Goal: Task Accomplishment & Management: Manage account settings

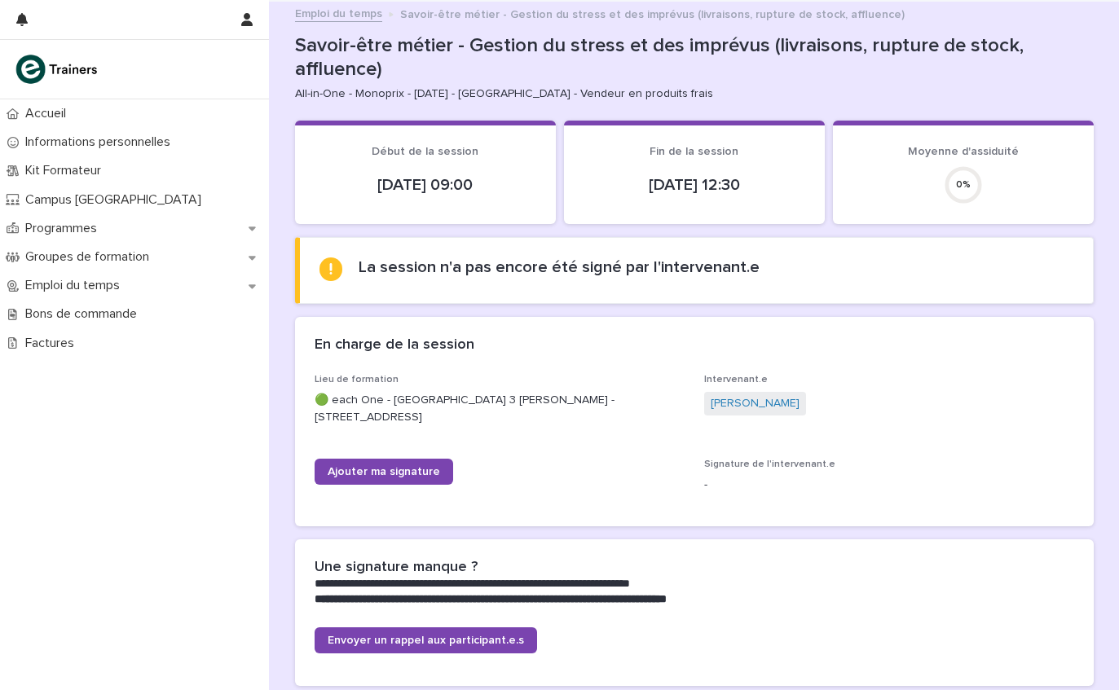
click at [404, 459] on link "Ajouter ma signature" at bounding box center [384, 472] width 139 height 26
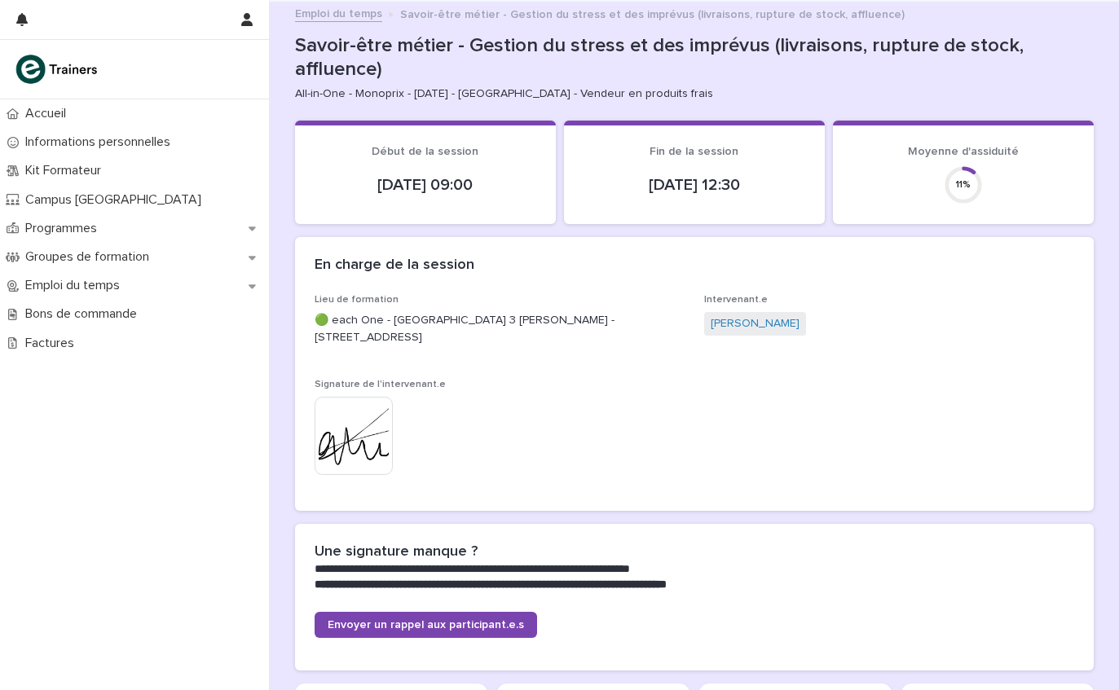
click at [42, 174] on p "Kit Formateur" at bounding box center [66, 170] width 95 height 15
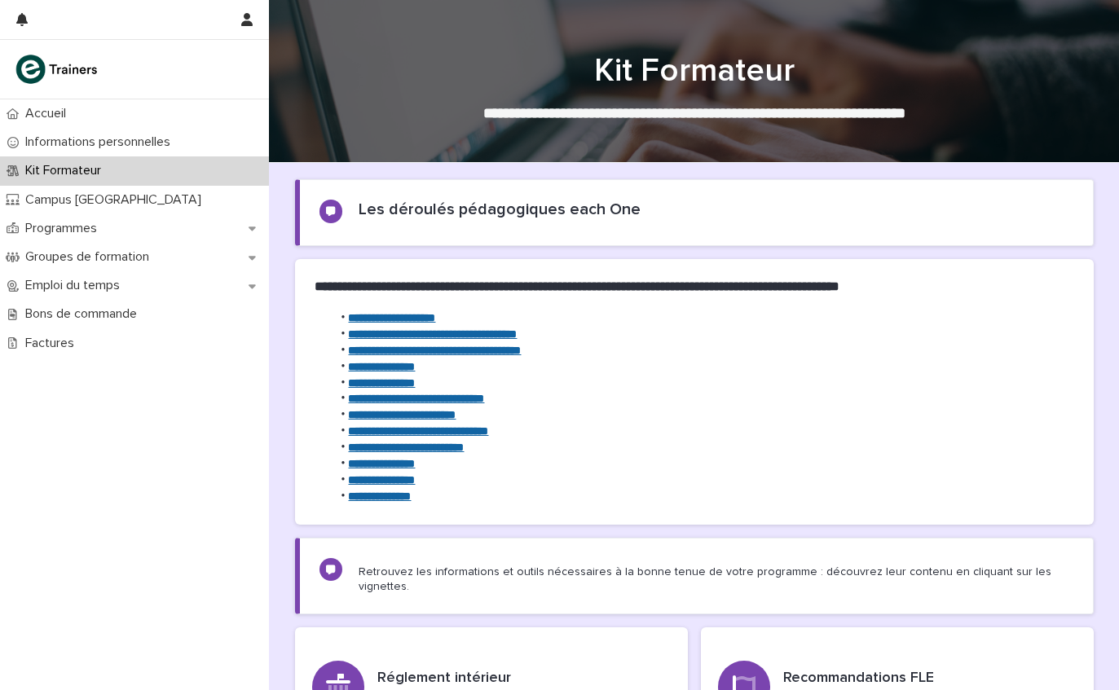
click at [484, 395] on strong "**********" at bounding box center [416, 398] width 136 height 11
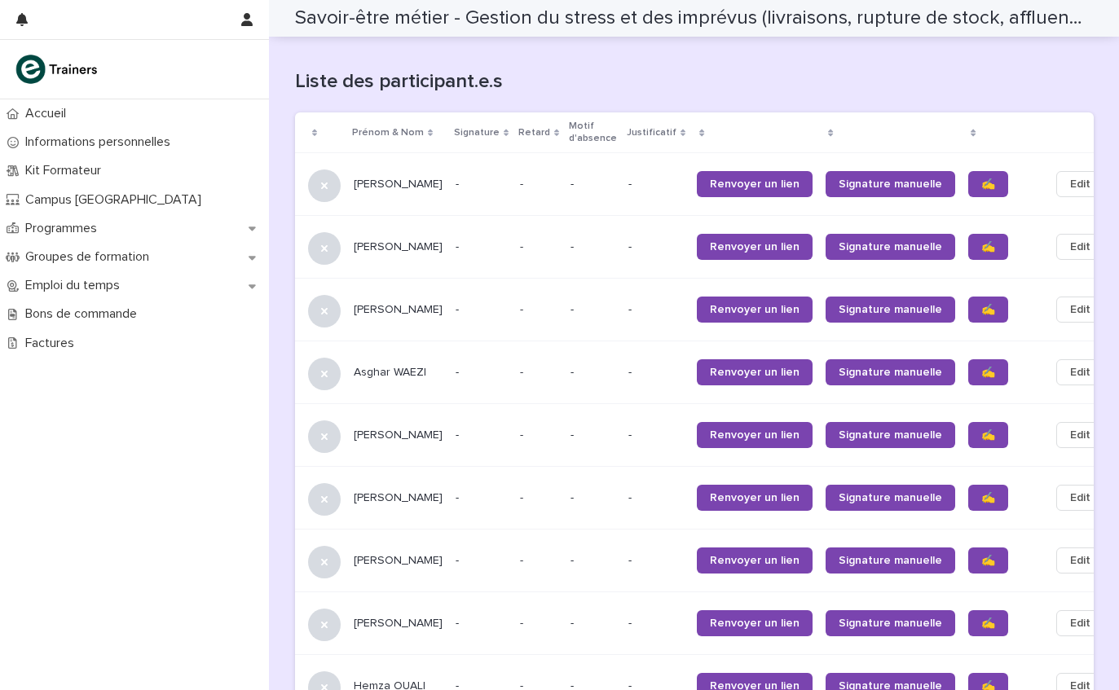
scroll to position [1043, 0]
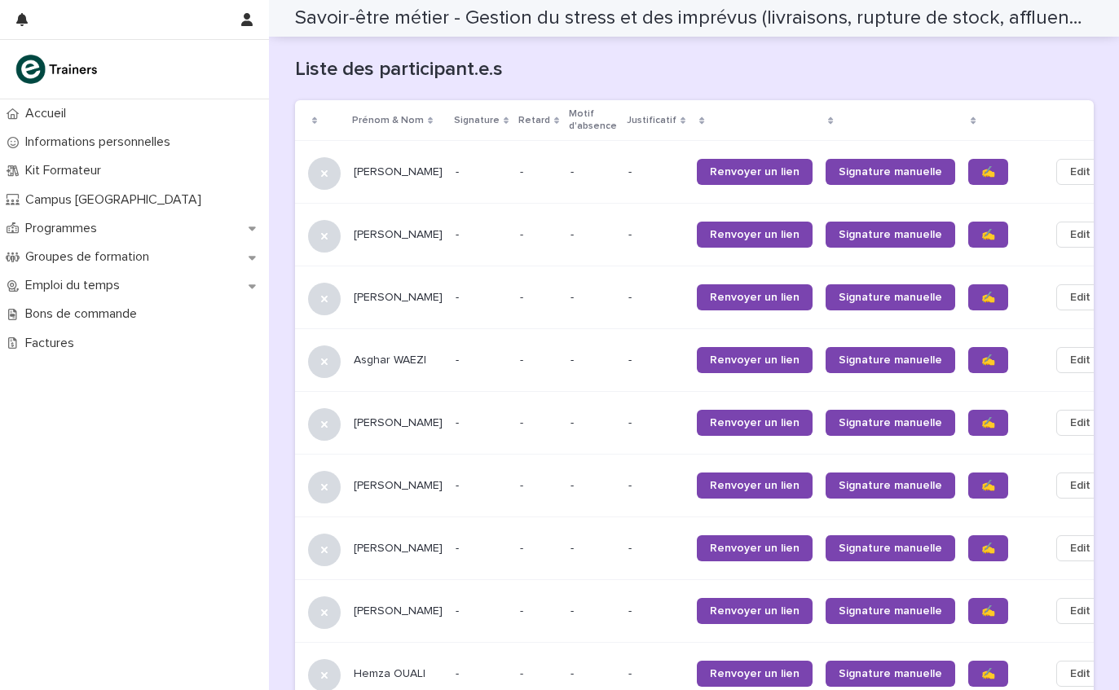
click at [968, 284] on link "✍️" at bounding box center [988, 297] width 40 height 26
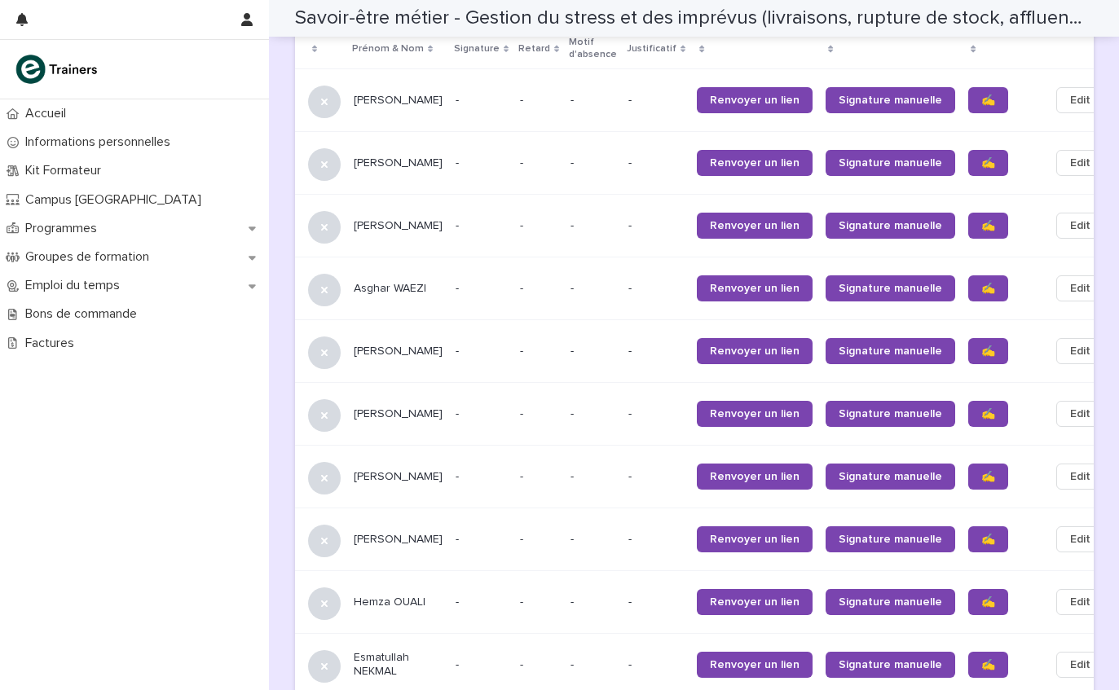
scroll to position [1143, 0]
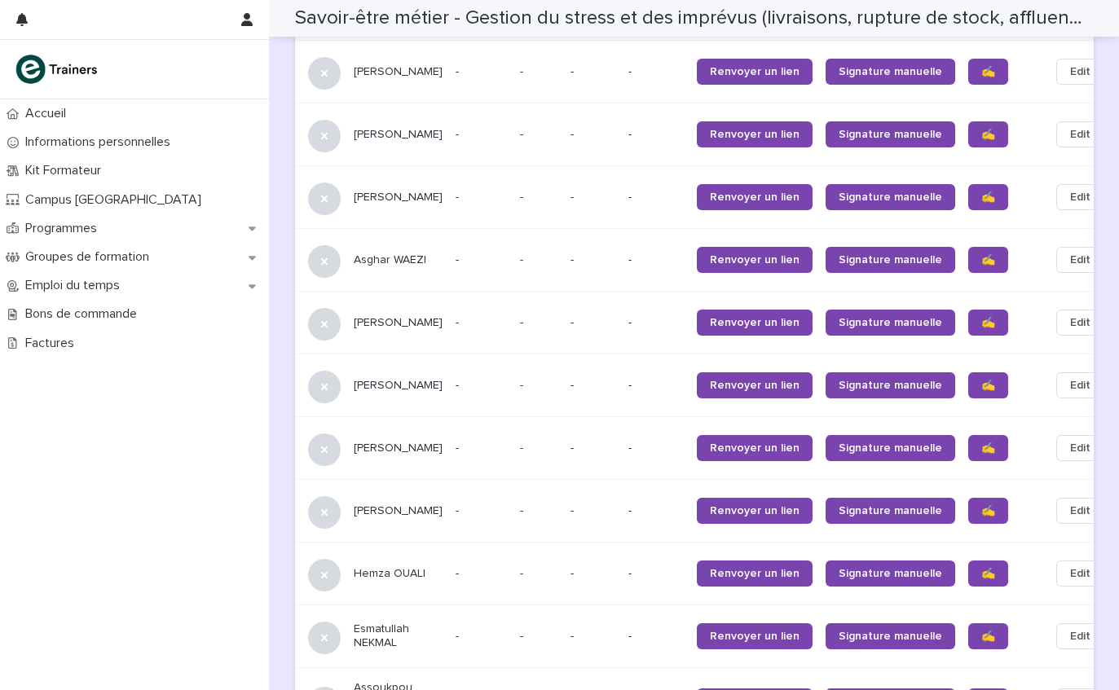
click at [981, 317] on span "✍️" at bounding box center [988, 322] width 14 height 11
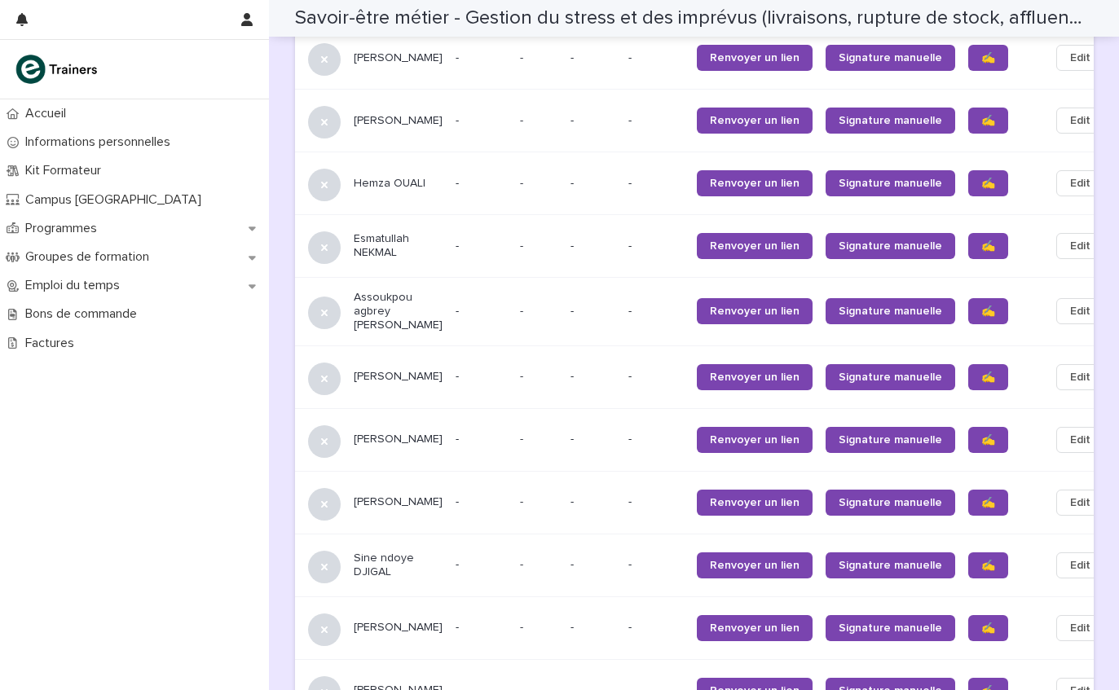
scroll to position [1542, 0]
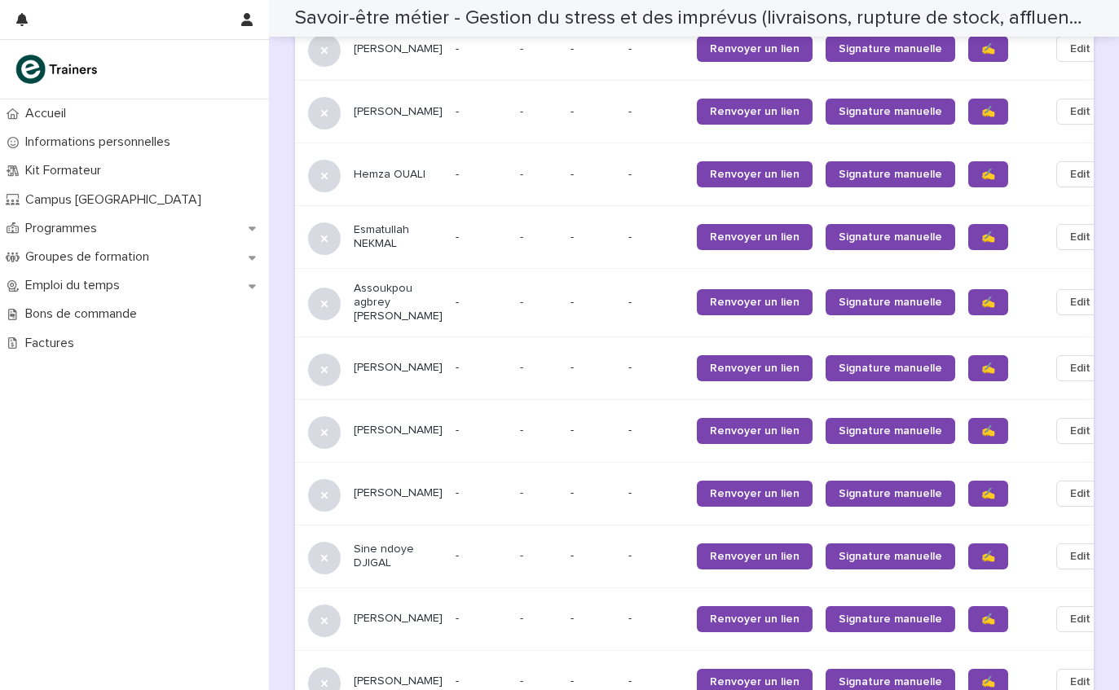
click at [981, 363] on span "✍️" at bounding box center [988, 368] width 14 height 11
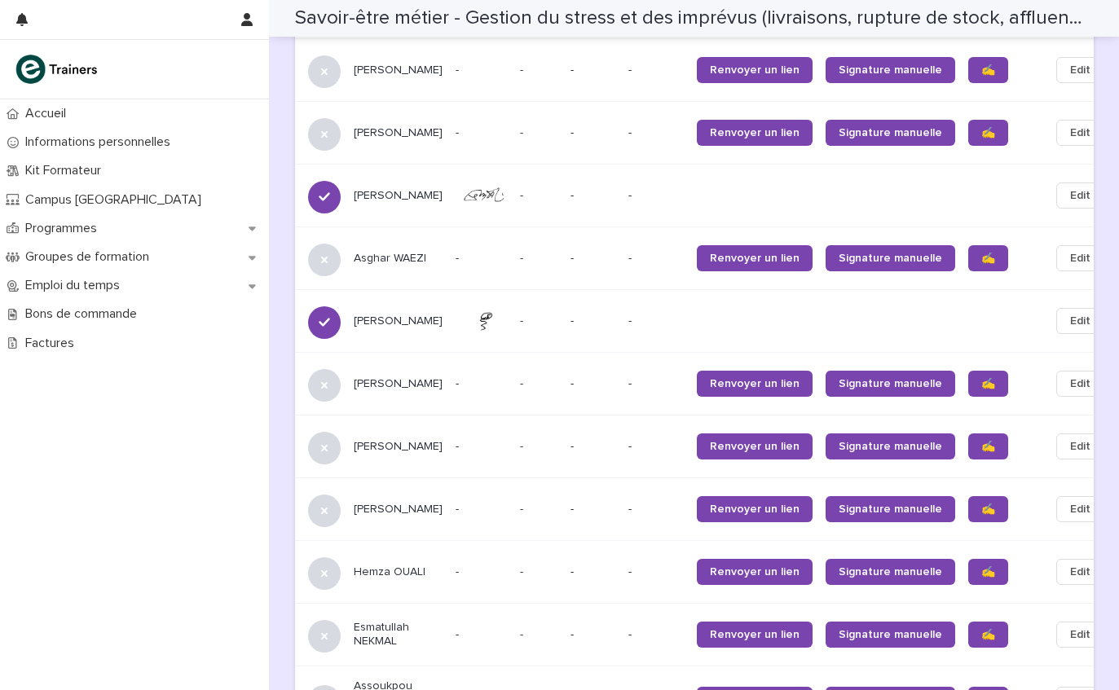
scroll to position [1175, 0]
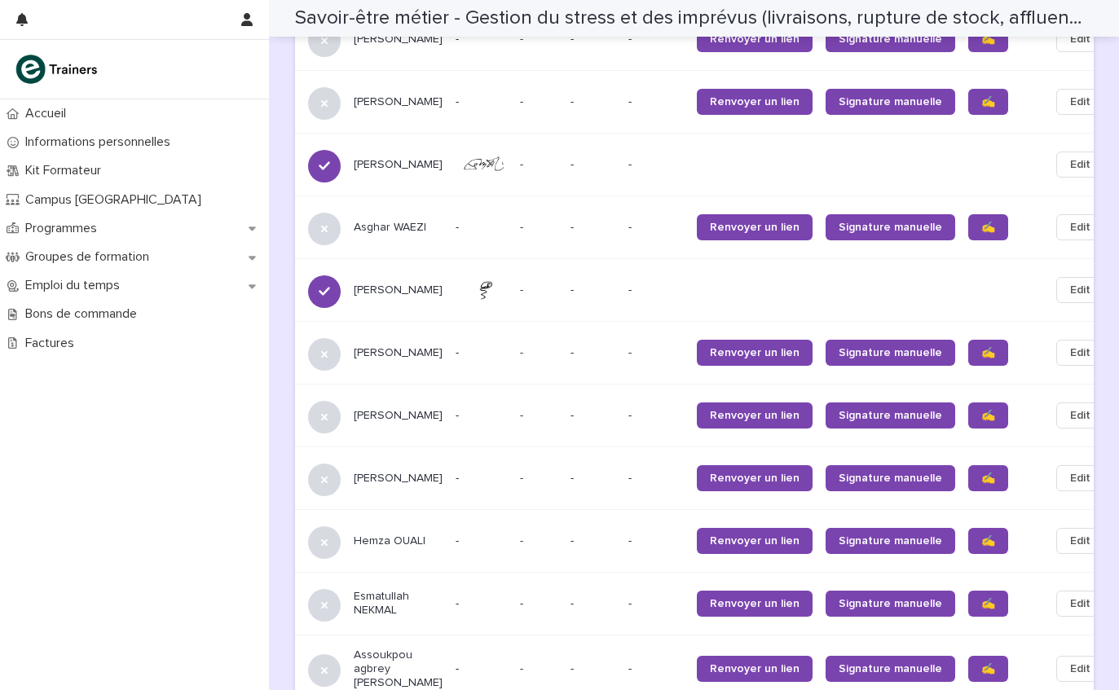
click at [981, 410] on span "✍️" at bounding box center [988, 415] width 14 height 11
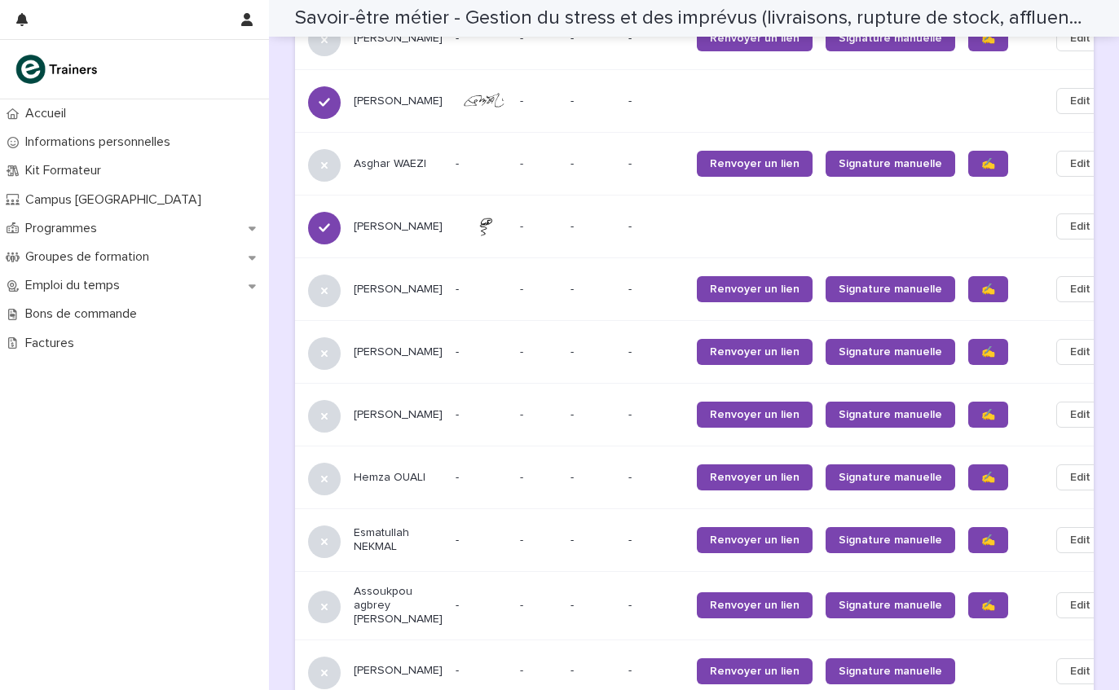
scroll to position [1281, 0]
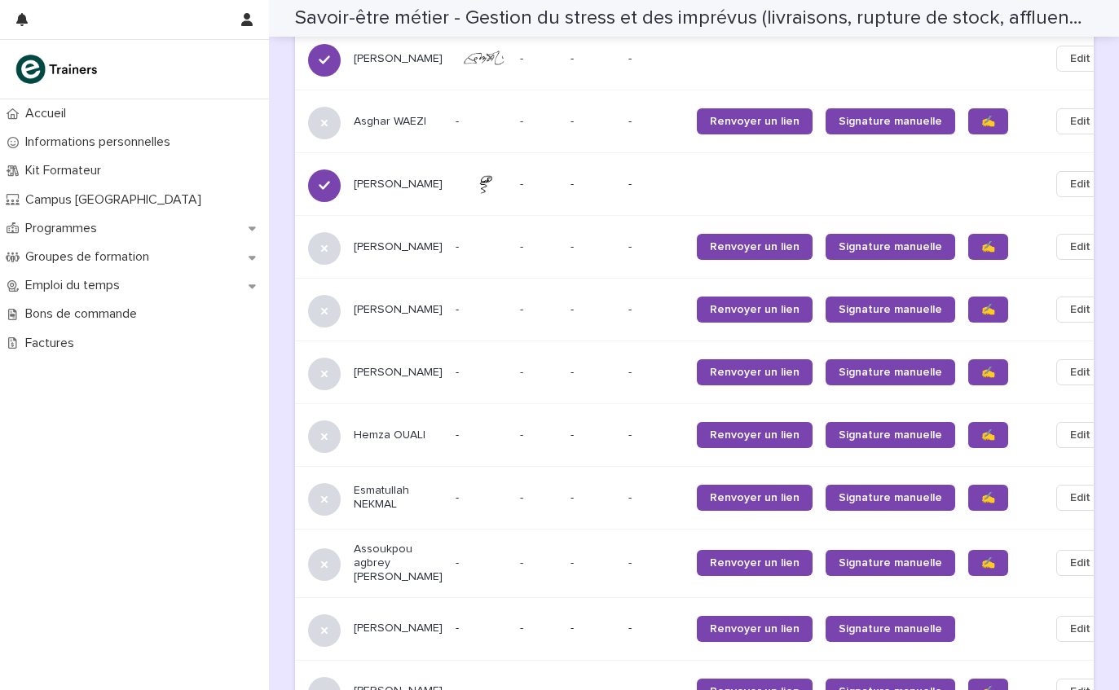
click at [968, 359] on link "✍️" at bounding box center [988, 372] width 40 height 26
click at [981, 430] on span "✍️" at bounding box center [988, 435] width 14 height 11
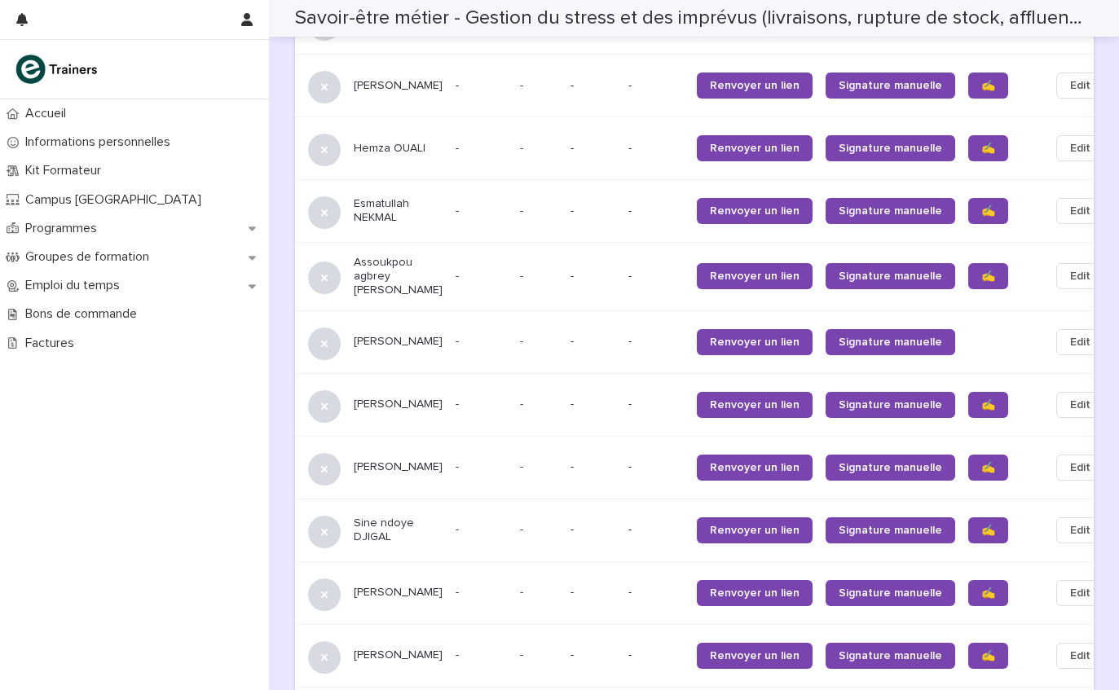
scroll to position [1565, 0]
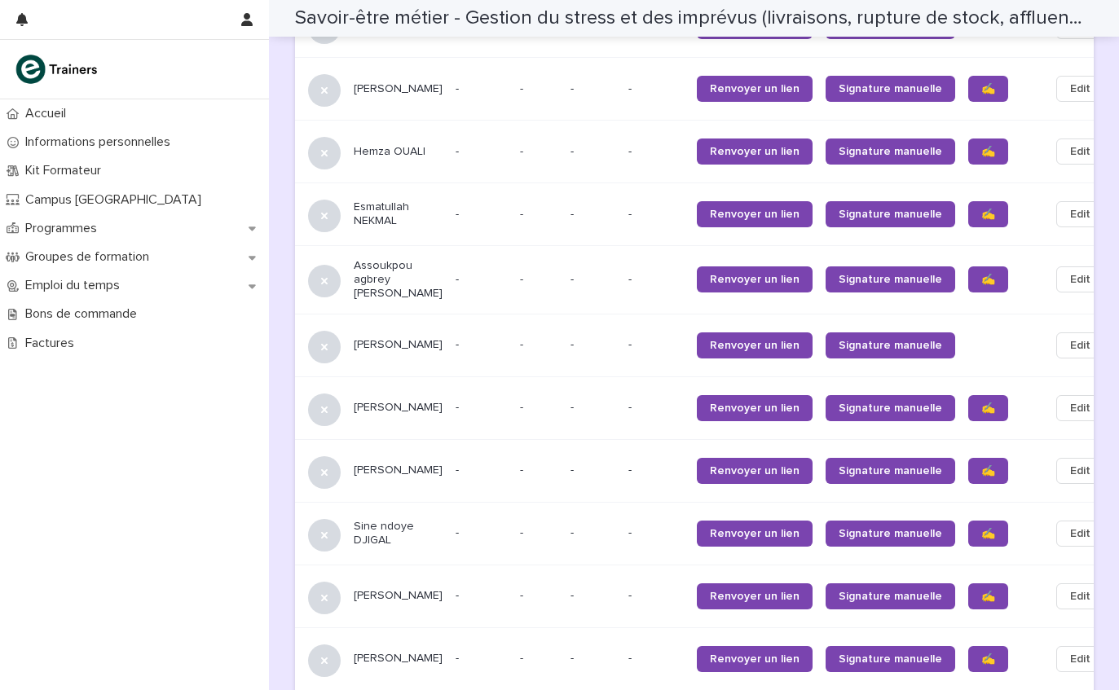
click at [1070, 337] on span "Edit" at bounding box center [1080, 345] width 20 height 16
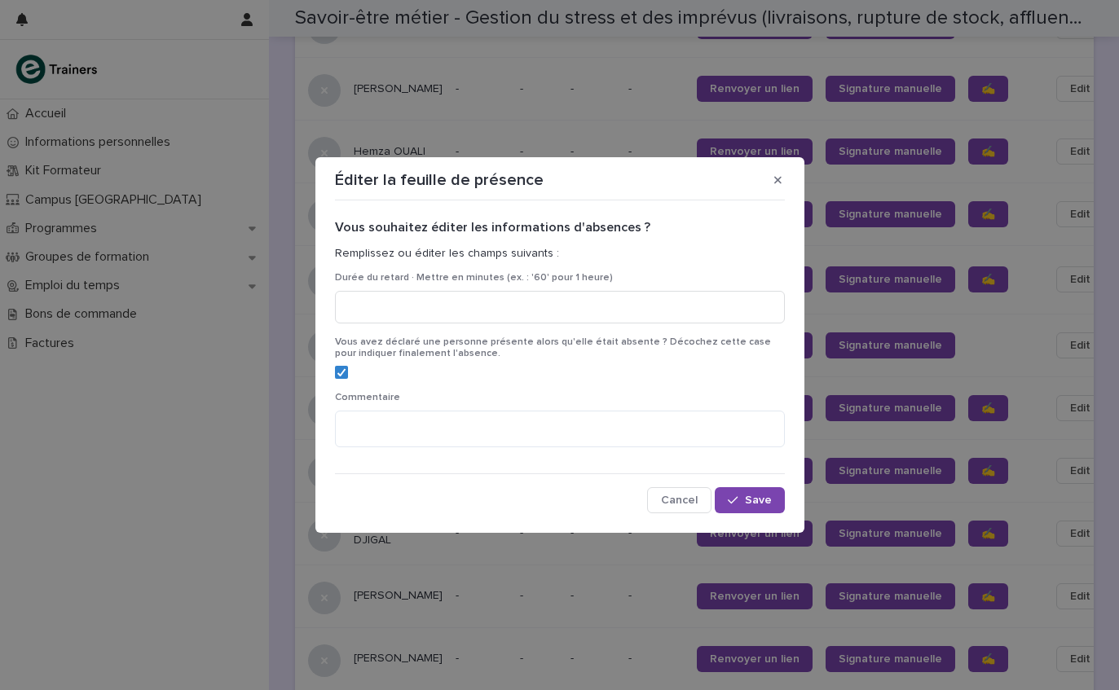
click at [778, 179] on icon "button" at bounding box center [777, 179] width 7 height 11
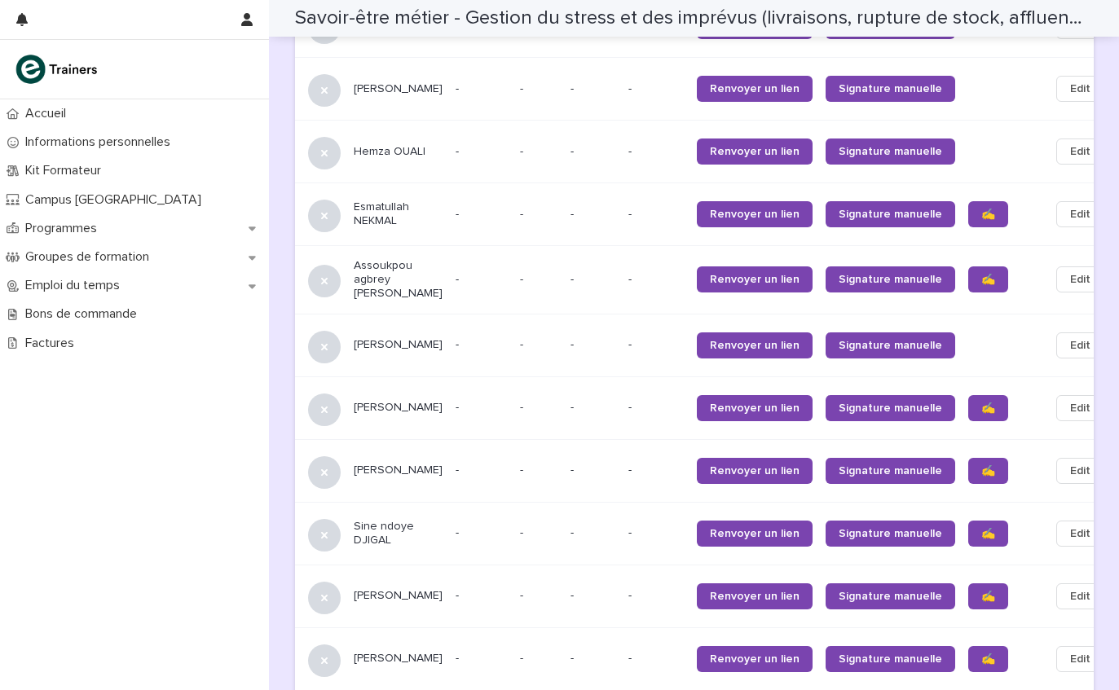
click at [968, 395] on link "✍️" at bounding box center [988, 408] width 40 height 26
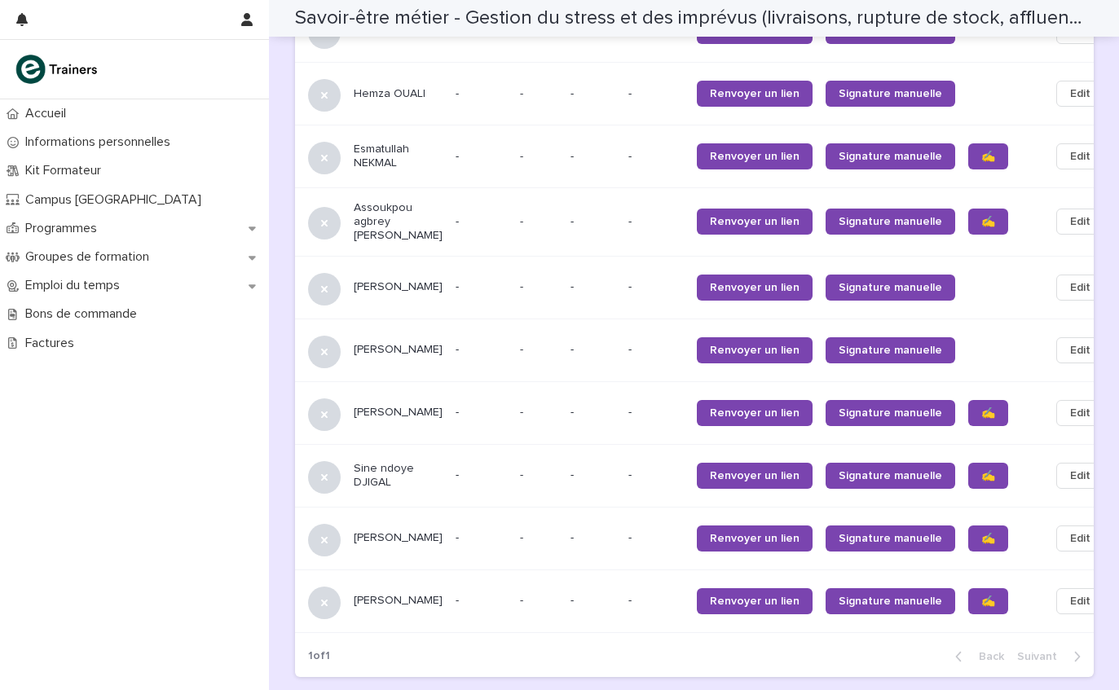
scroll to position [1623, 0]
click at [981, 408] on span "✍️" at bounding box center [988, 413] width 14 height 11
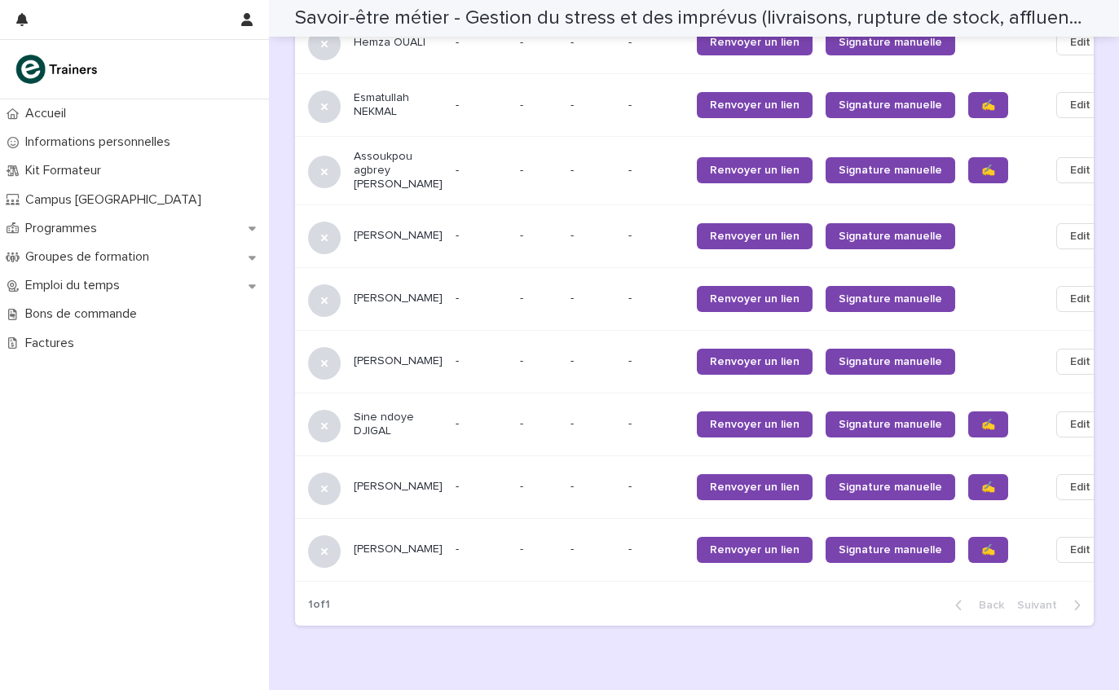
scroll to position [1673, 0]
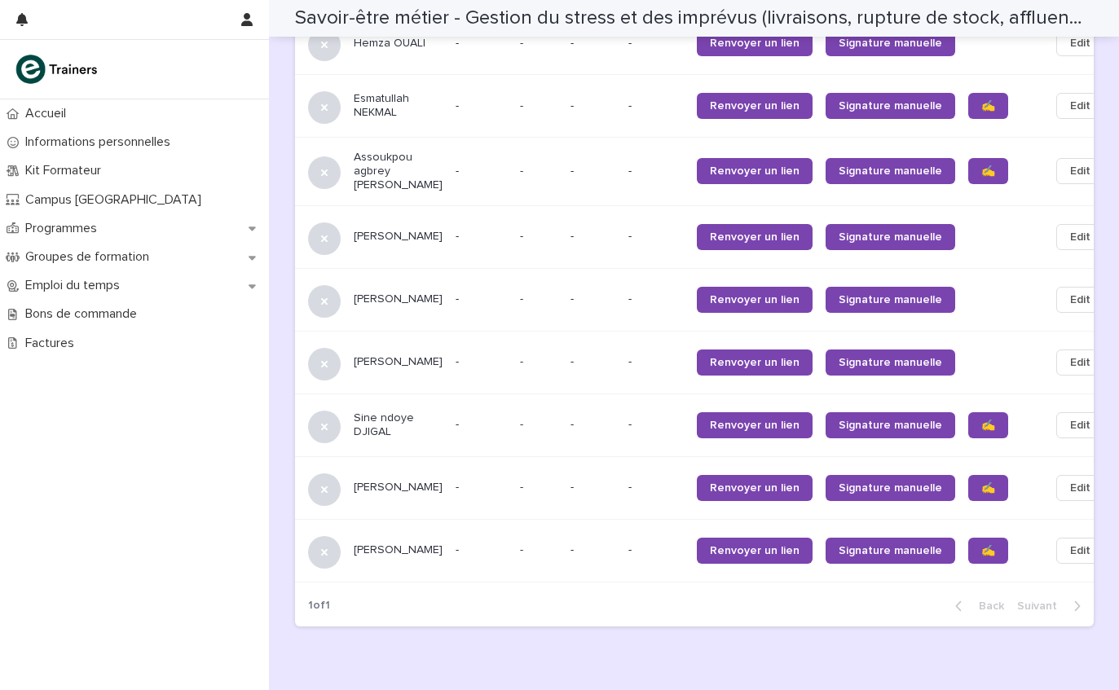
click at [981, 545] on span "✍️" at bounding box center [988, 550] width 14 height 11
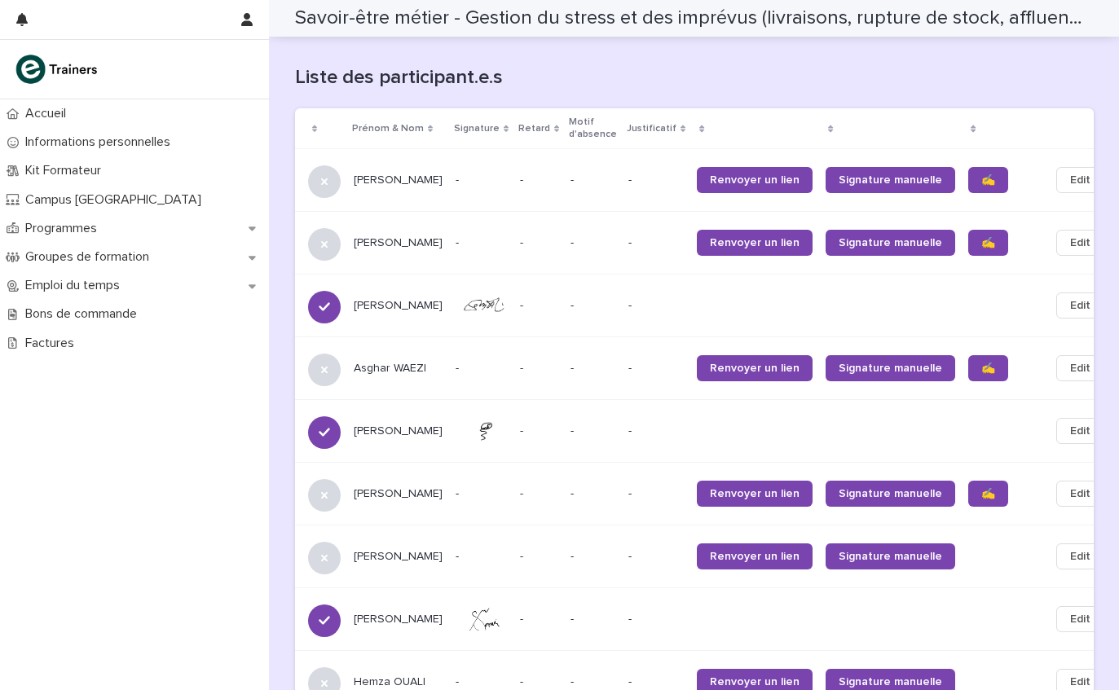
scroll to position [1030, 0]
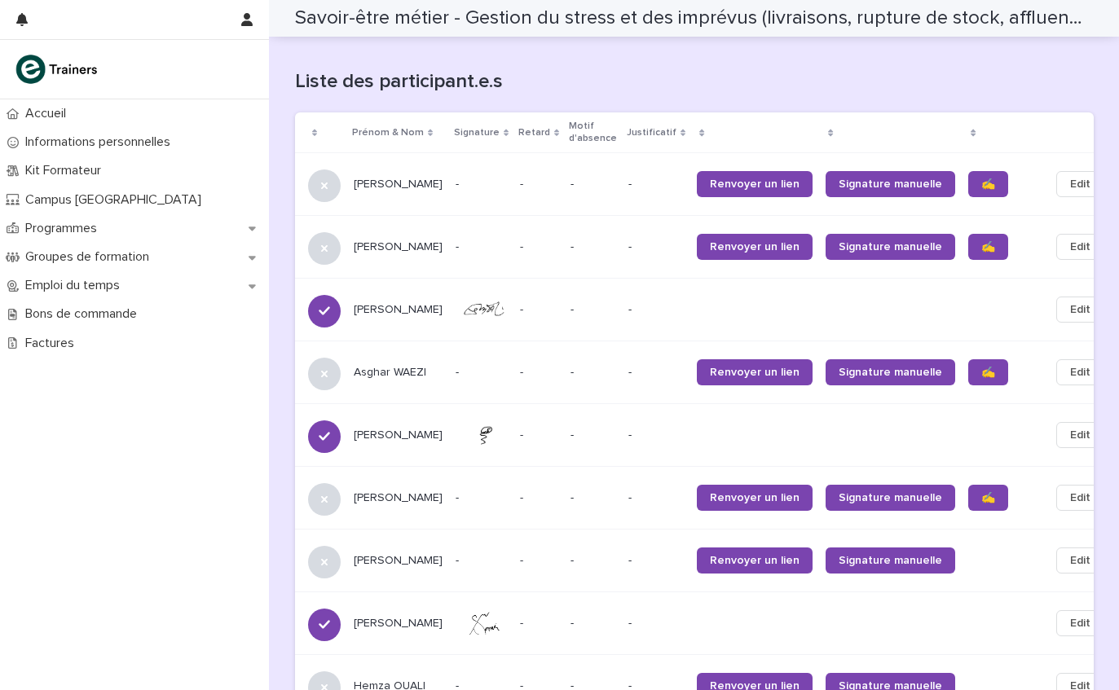
click at [968, 234] on link "✍️" at bounding box center [988, 247] width 40 height 26
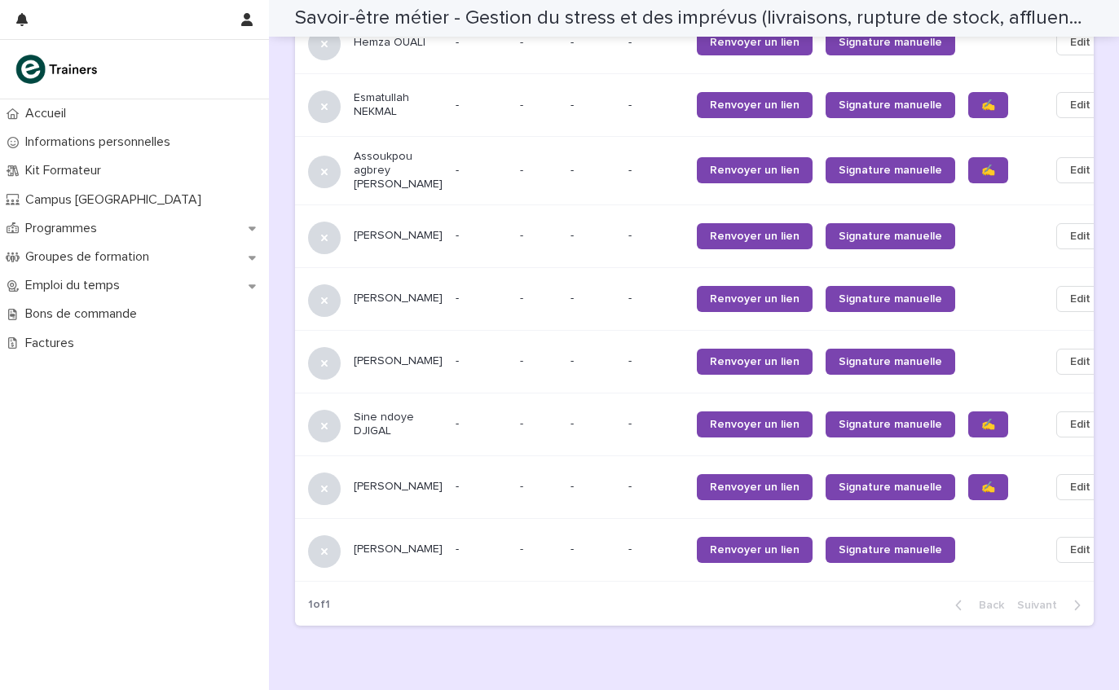
scroll to position [1673, 0]
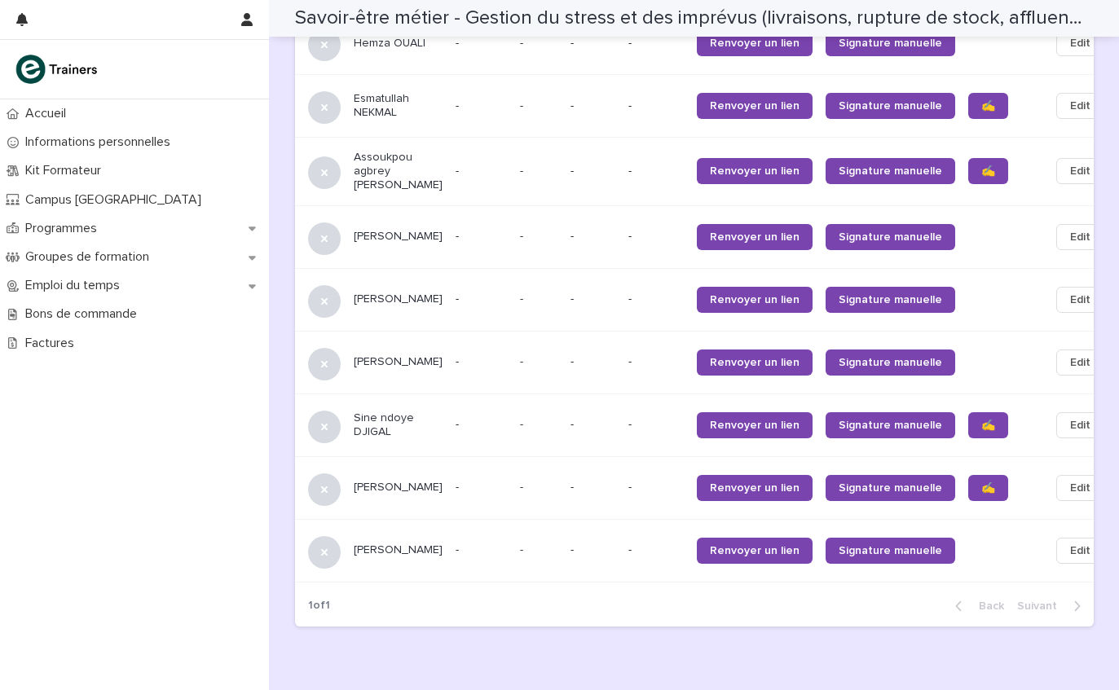
click at [981, 483] on span "✍️" at bounding box center [988, 488] width 14 height 11
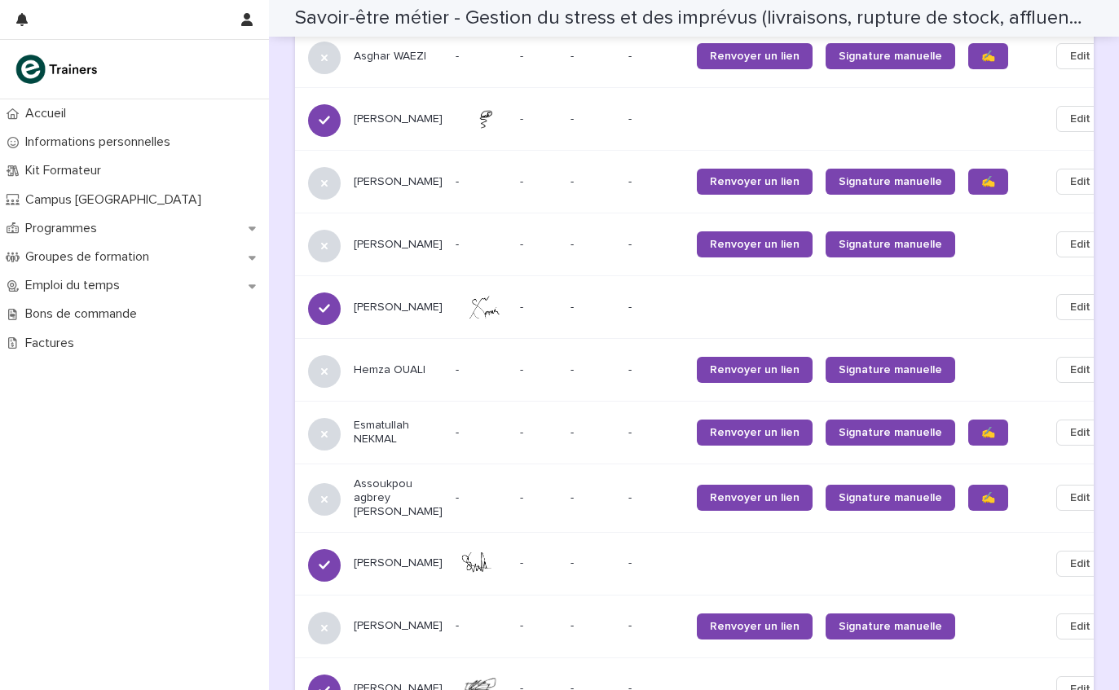
scroll to position [1346, 0]
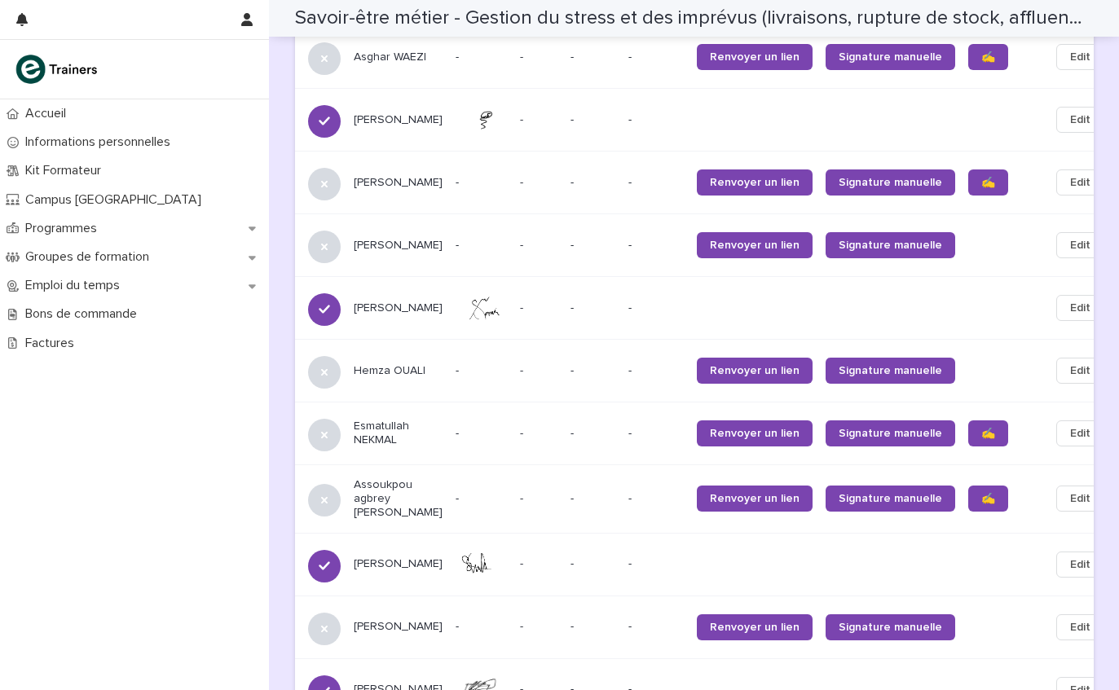
click at [968, 421] on link "✍️" at bounding box center [988, 434] width 40 height 26
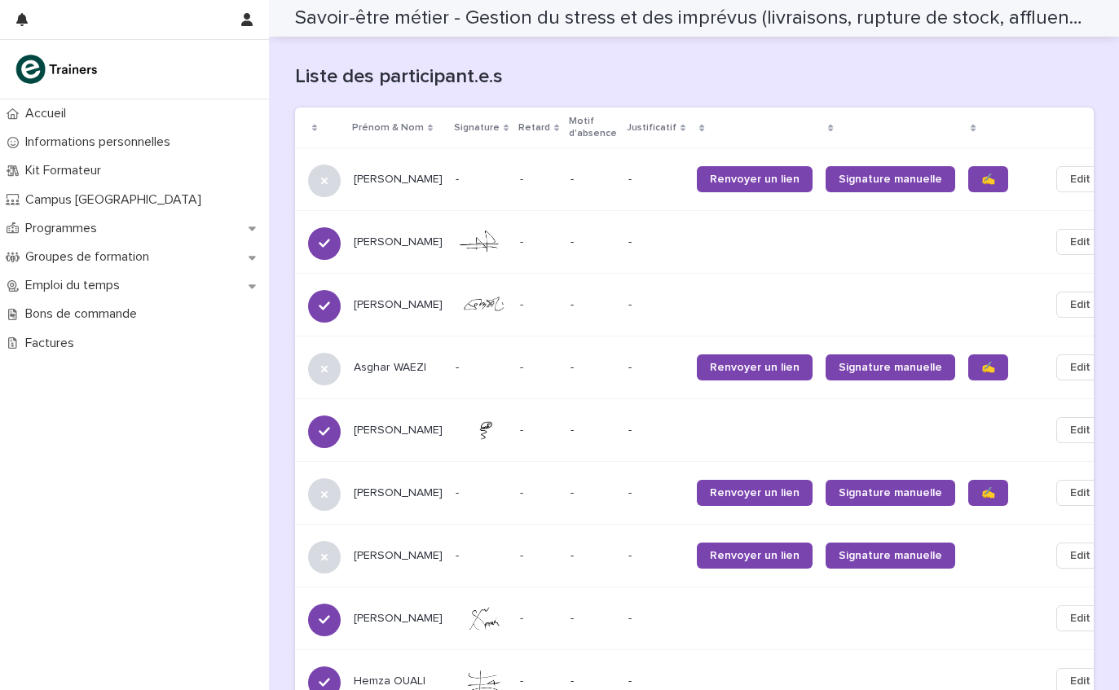
scroll to position [1029, 0]
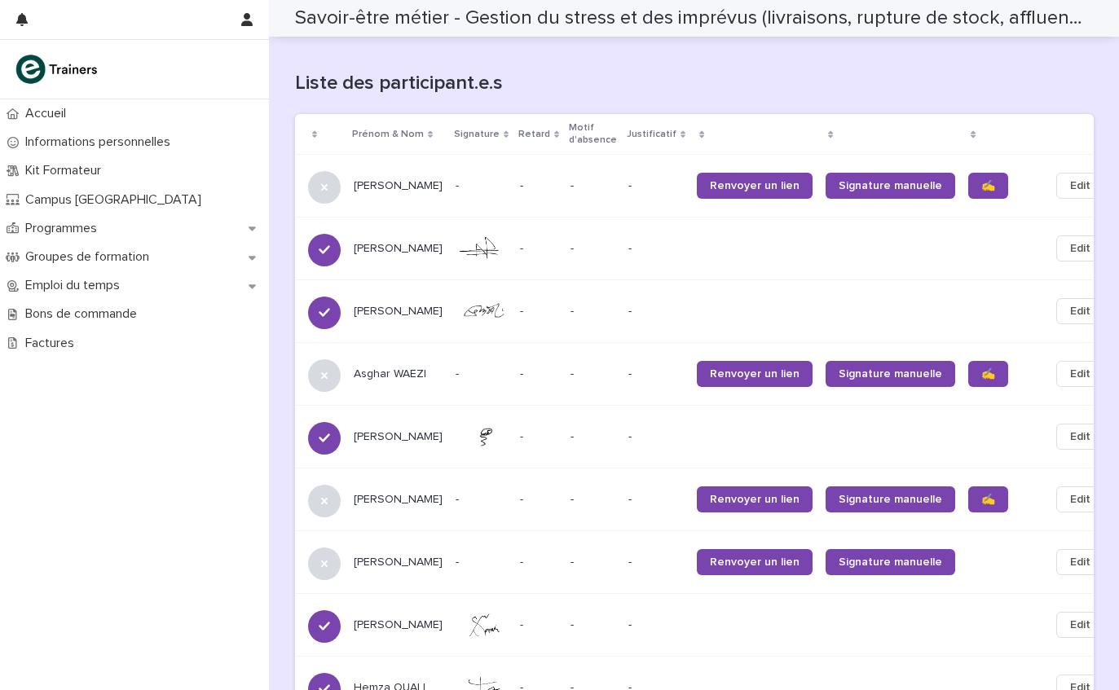
click at [981, 180] on span "✍️" at bounding box center [988, 185] width 14 height 11
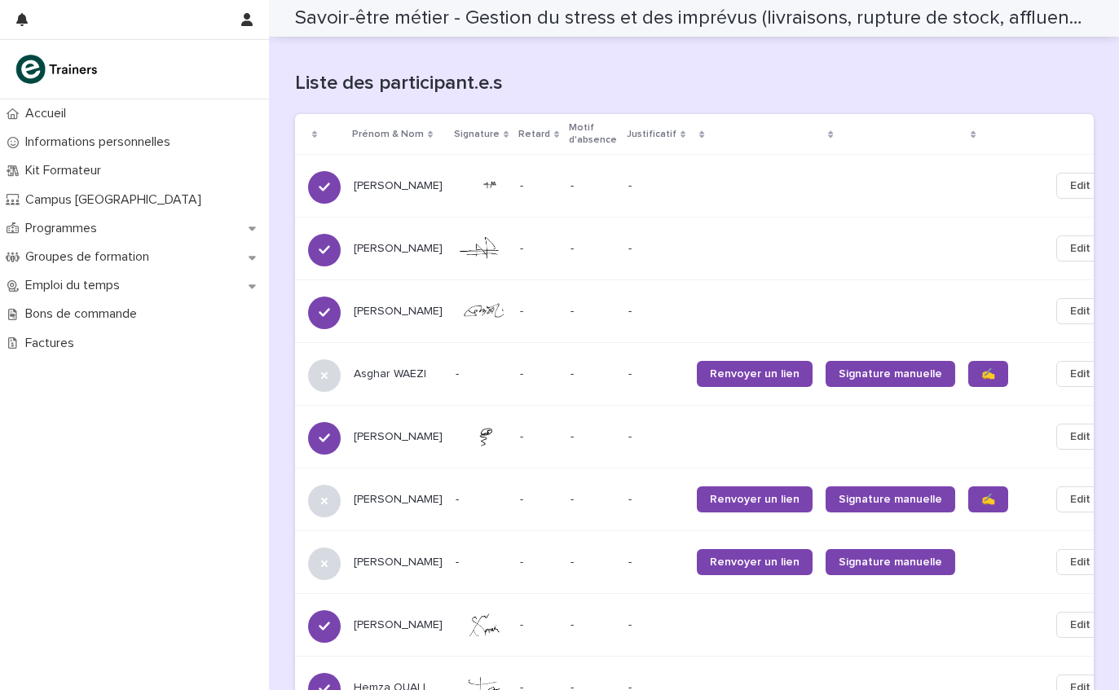
scroll to position [1019, 0]
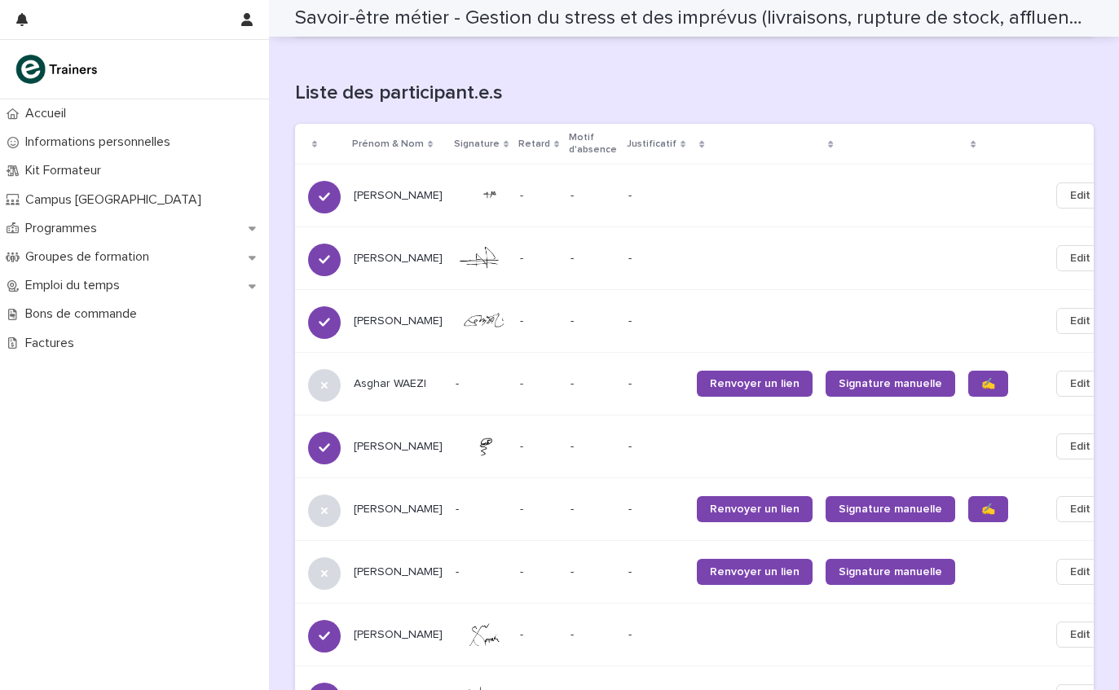
click at [968, 371] on link "✍️" at bounding box center [988, 384] width 40 height 26
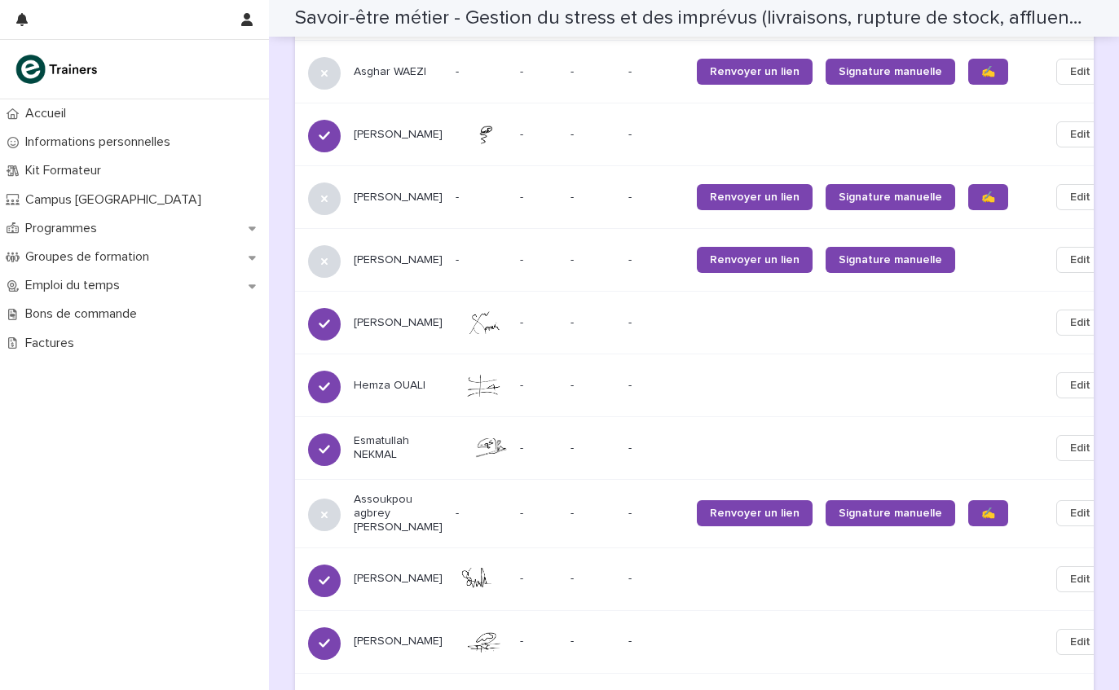
scroll to position [1329, 0]
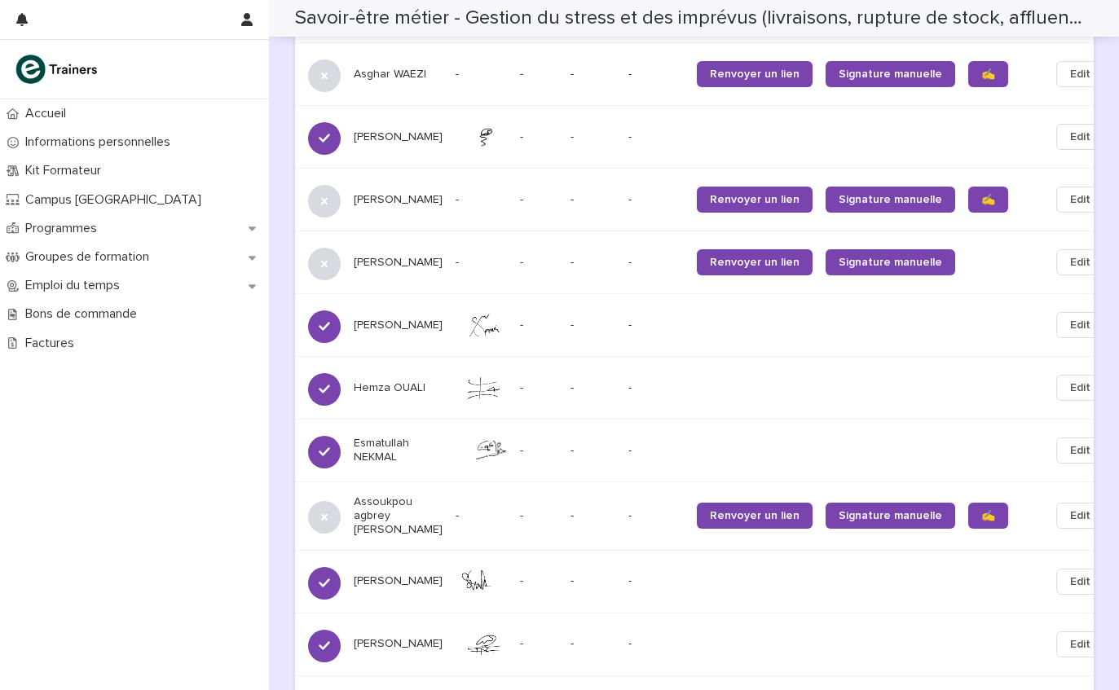
click at [1070, 254] on span "Edit" at bounding box center [1080, 262] width 20 height 16
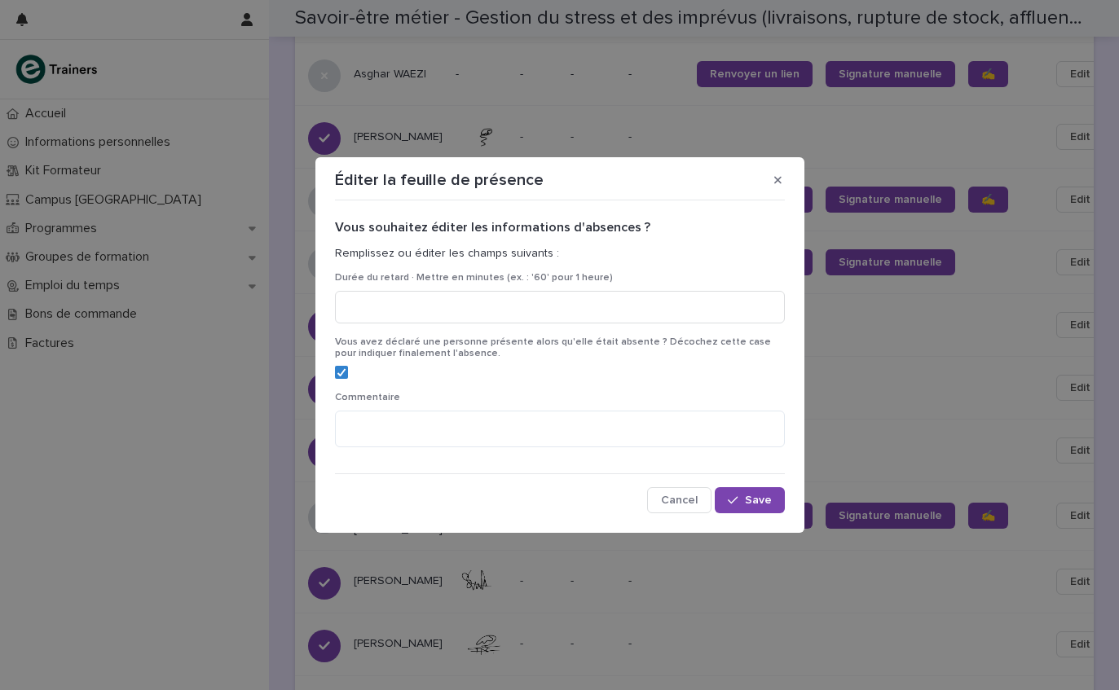
click at [354, 373] on label at bounding box center [560, 372] width 450 height 13
click at [752, 495] on span "Save" at bounding box center [758, 500] width 27 height 11
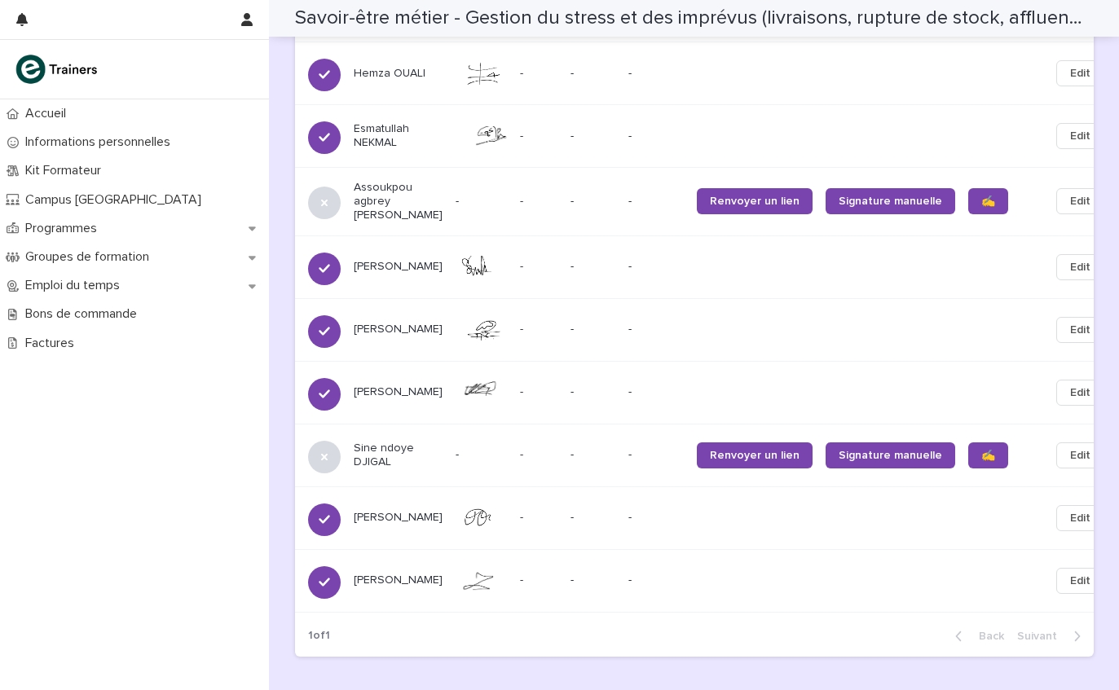
scroll to position [1631, 0]
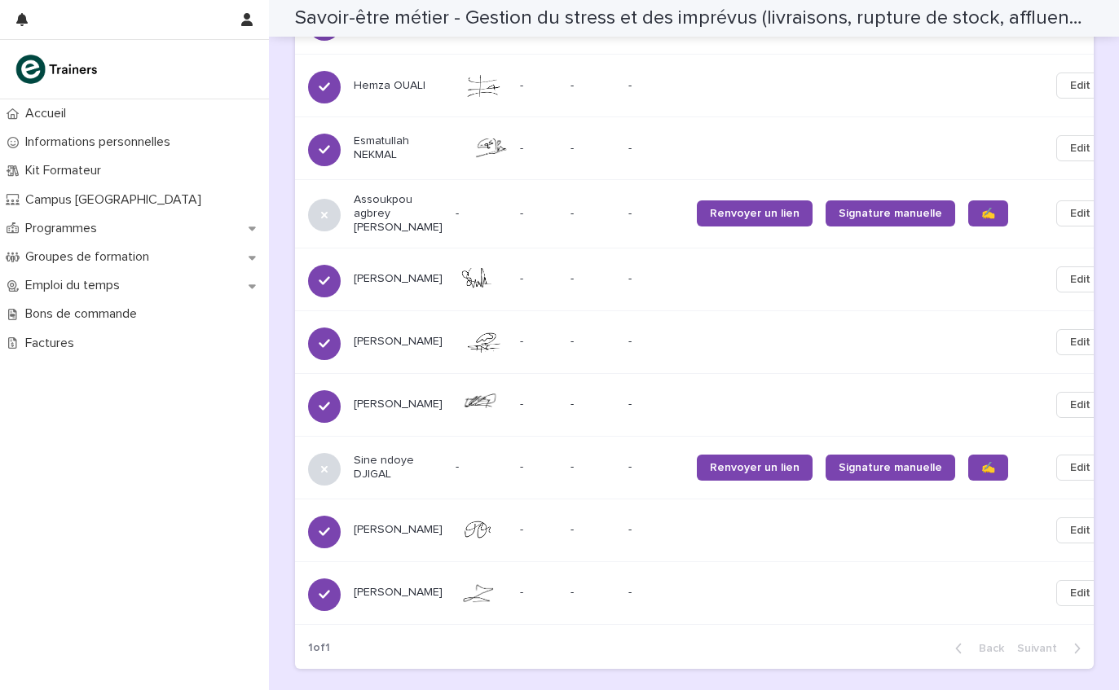
click at [981, 208] on span "✍️" at bounding box center [988, 213] width 14 height 11
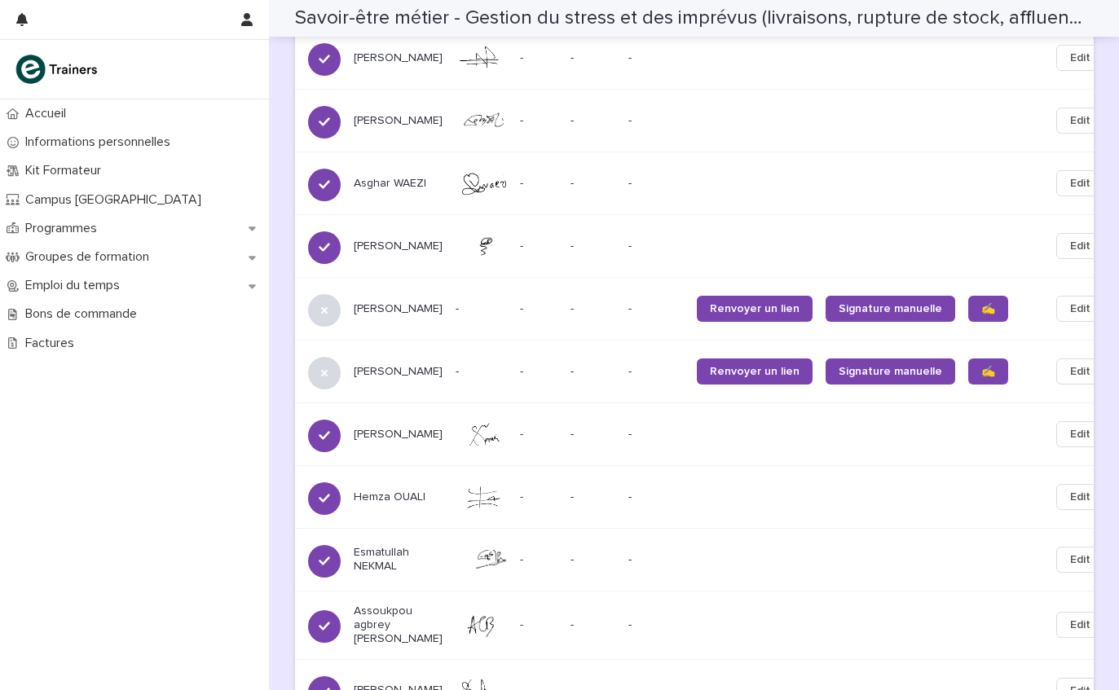
scroll to position [1219, 0]
